Goal: Navigation & Orientation: Find specific page/section

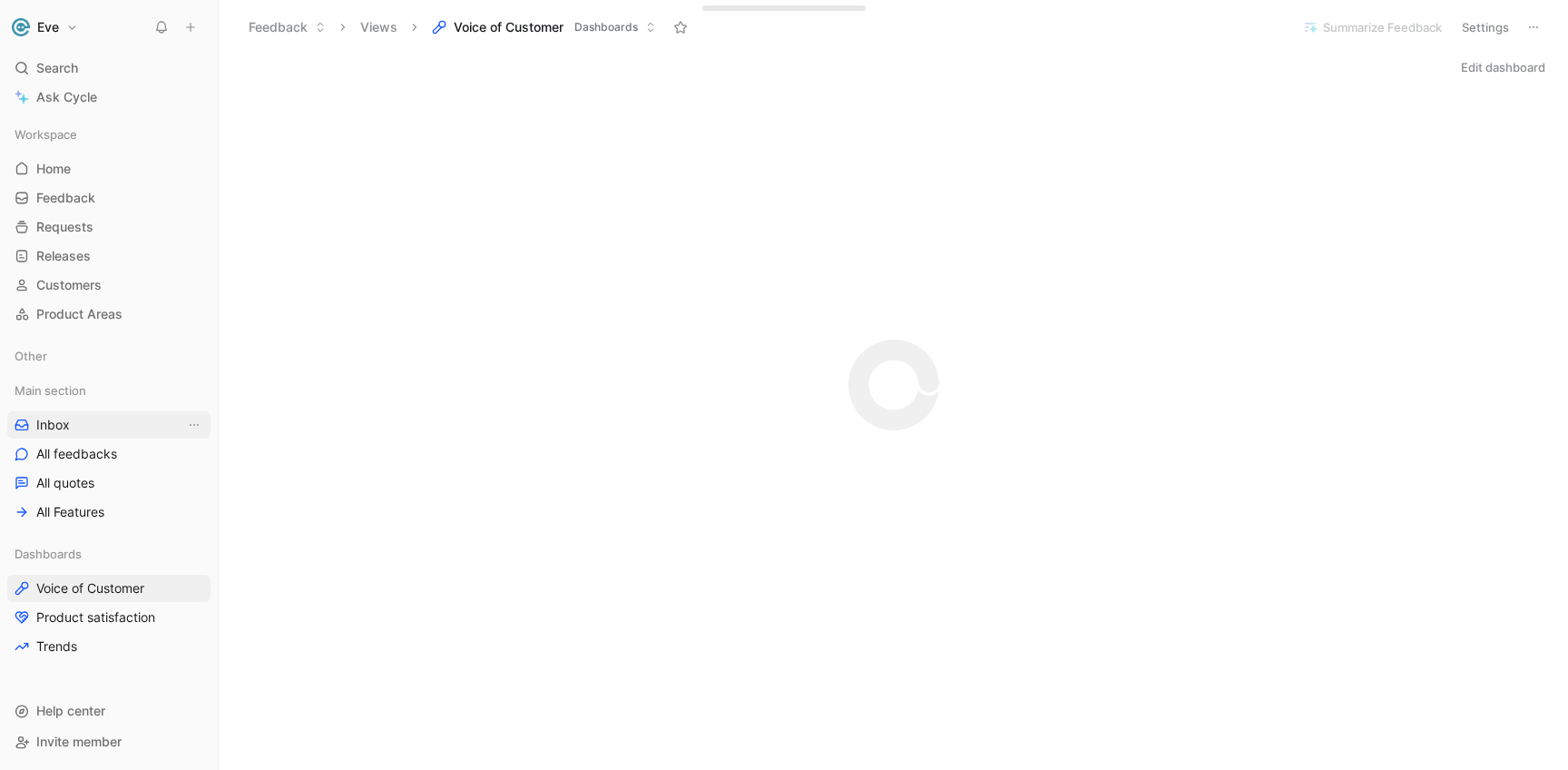
click at [63, 427] on span "Inbox" at bounding box center [53, 424] width 33 height 19
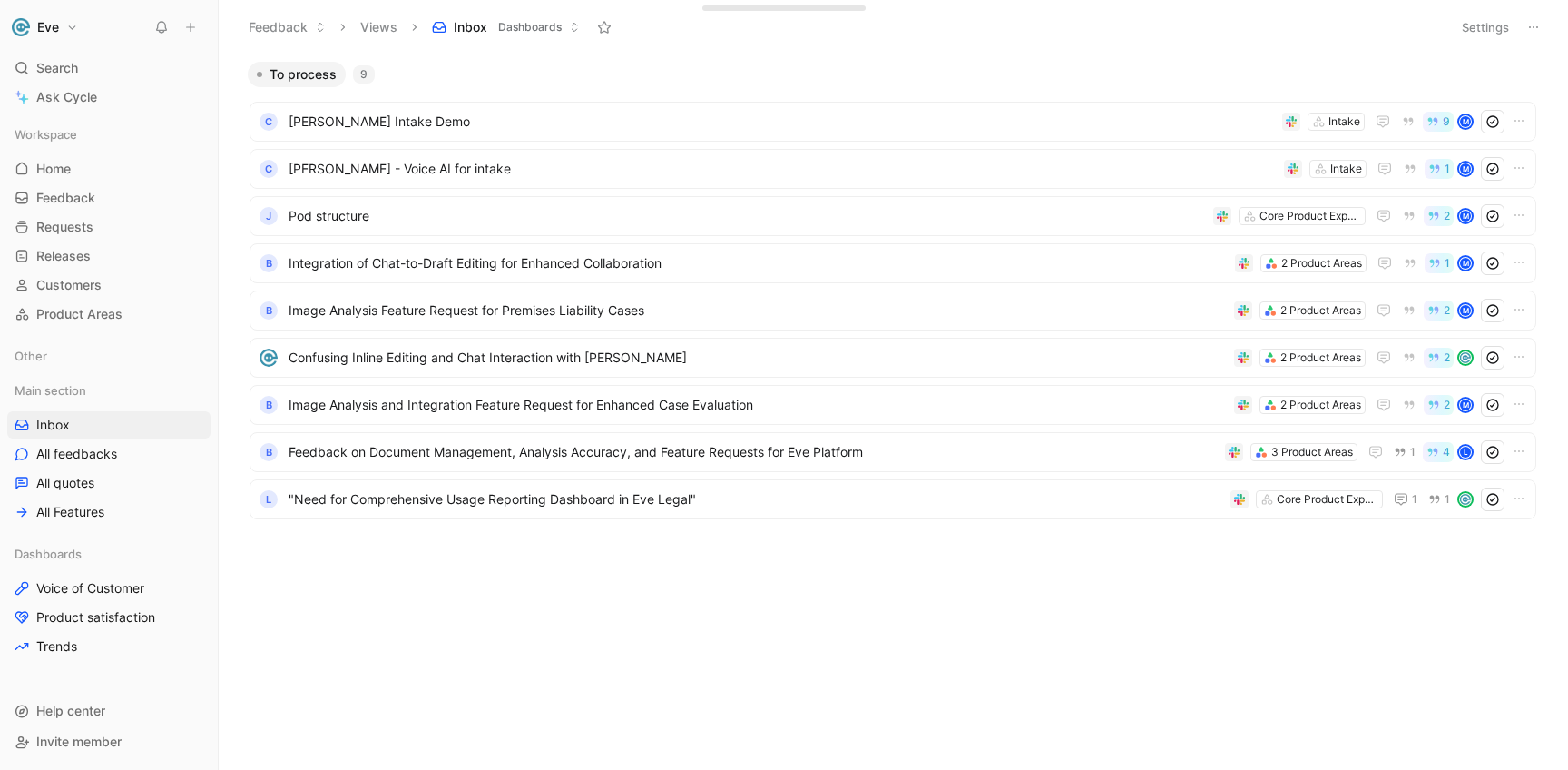
click at [405, 28] on div "Feedback Views Inbox Dashboards" at bounding box center [839, 27] width 1203 height 31
click at [396, 26] on button "Views" at bounding box center [378, 27] width 54 height 27
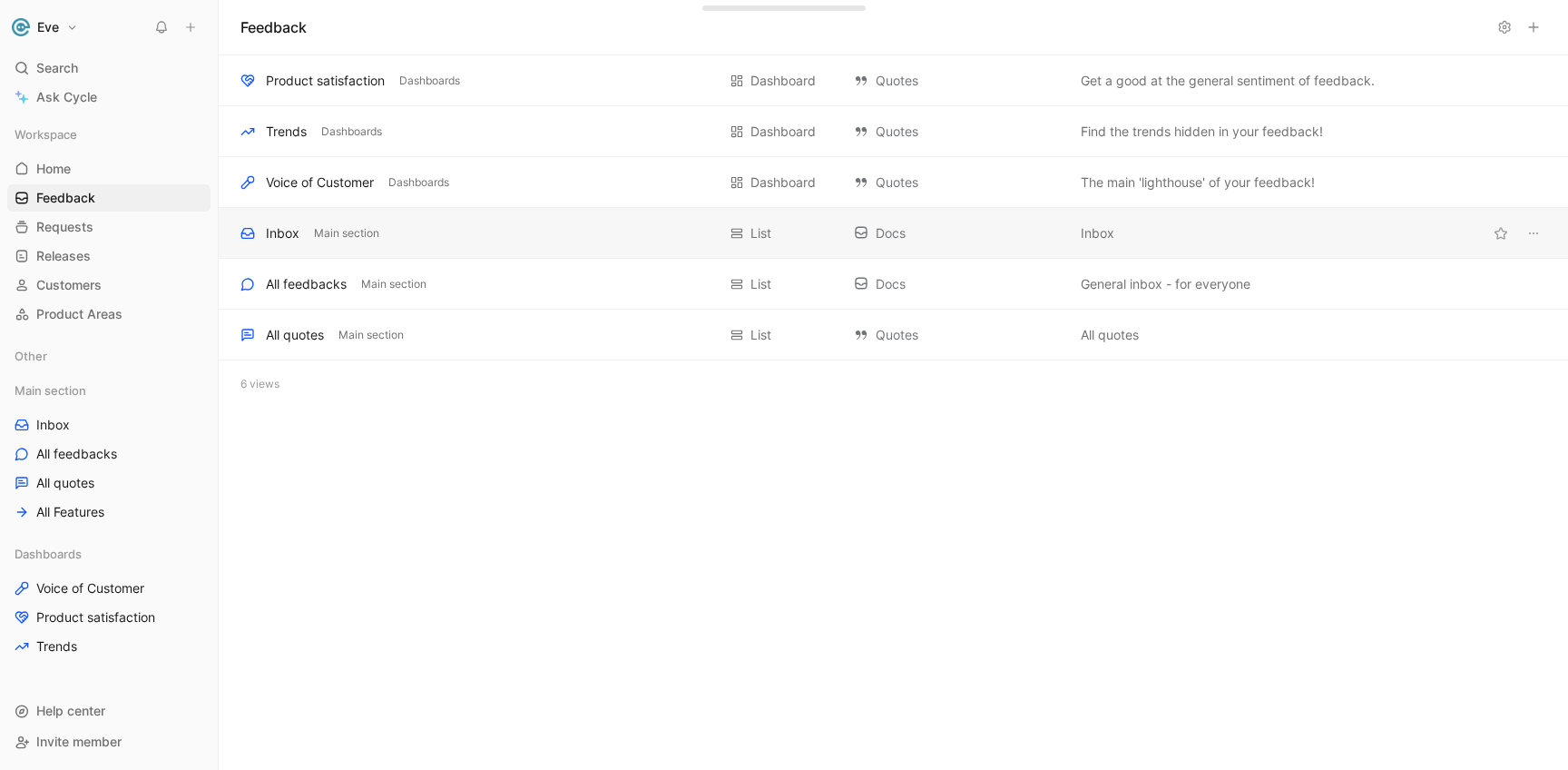
click at [286, 237] on div "Inbox" at bounding box center [282, 234] width 33 height 21
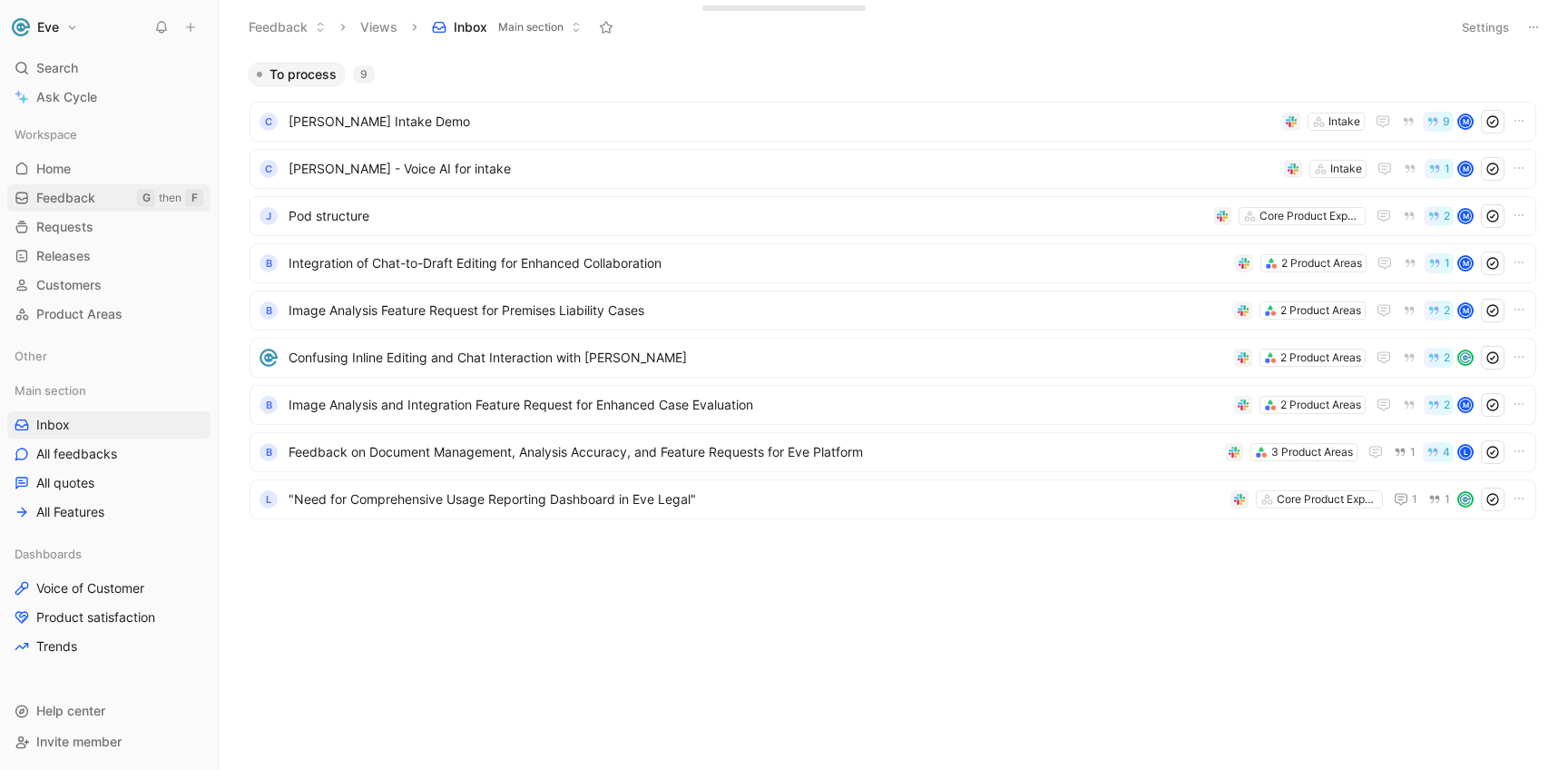
click at [87, 195] on span "Feedback" at bounding box center [65, 197] width 59 height 19
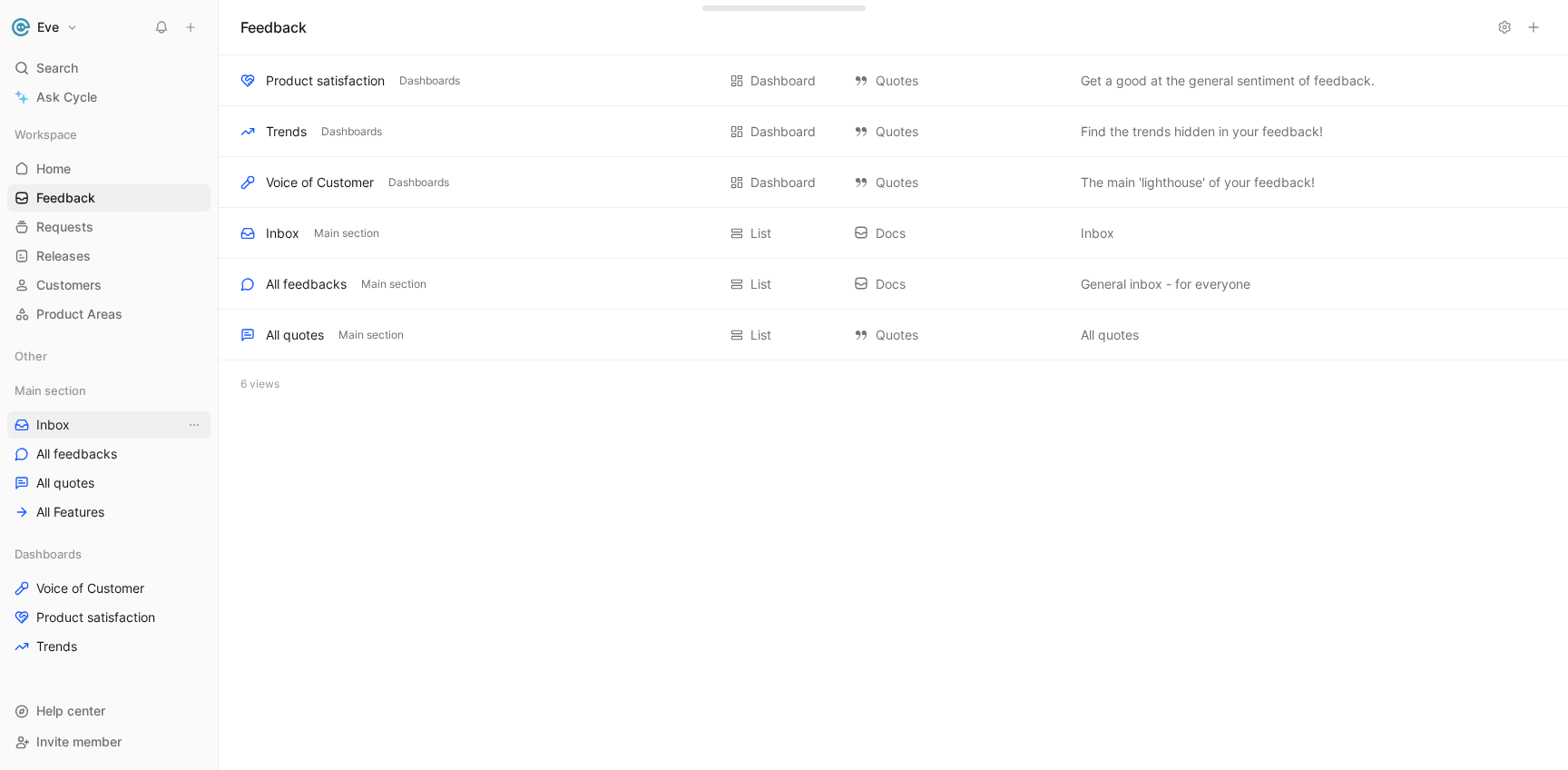
click at [98, 414] on link "Inbox" at bounding box center [108, 425] width 203 height 27
